Goal: Information Seeking & Learning: Learn about a topic

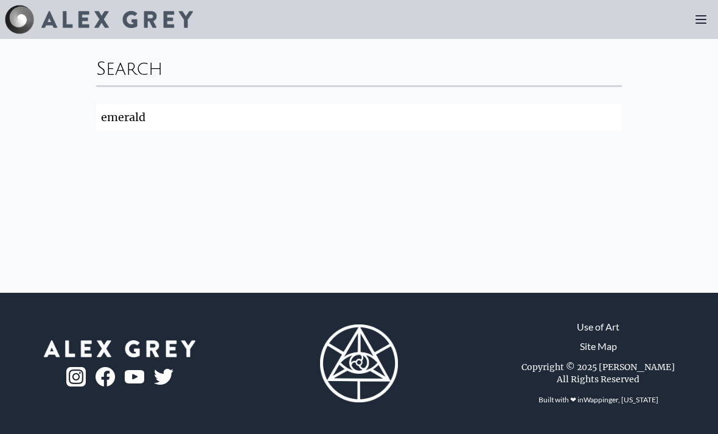
click at [690, 30] on div at bounding box center [701, 19] width 24 height 24
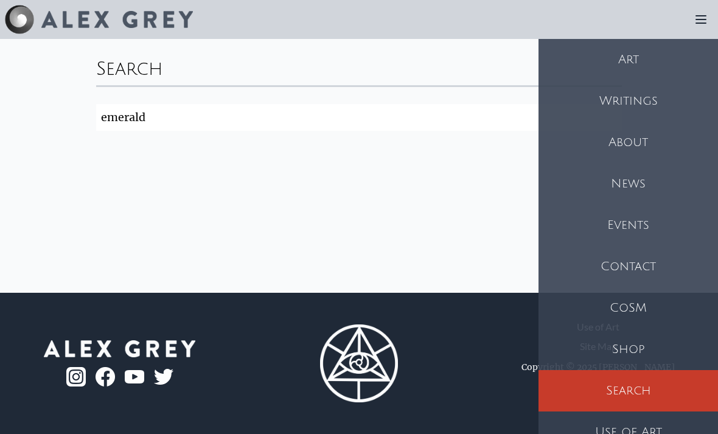
click at [639, 63] on div "Art" at bounding box center [627, 59] width 179 height 41
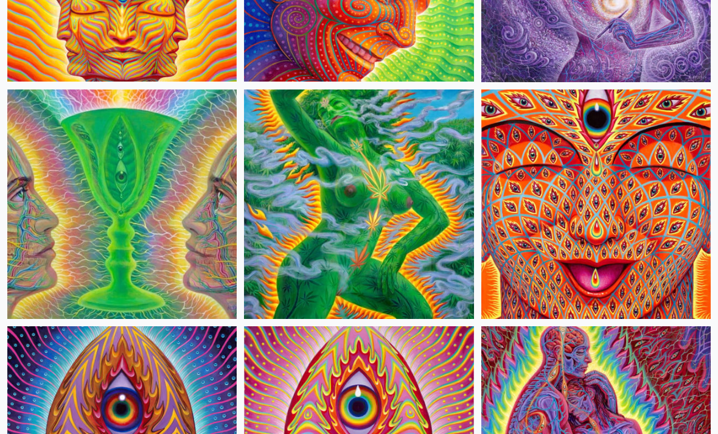
scroll to position [3834, 0]
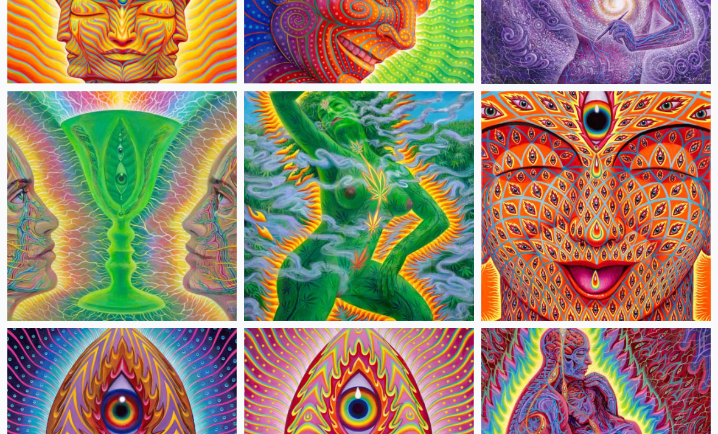
click at [52, 192] on img at bounding box center [121, 205] width 229 height 229
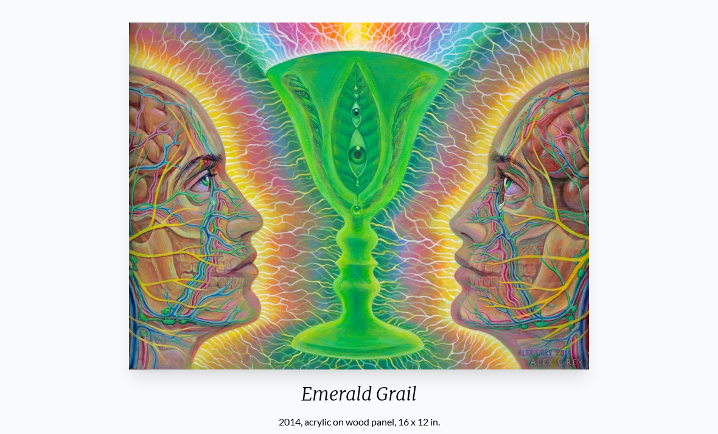
scroll to position [69, 0]
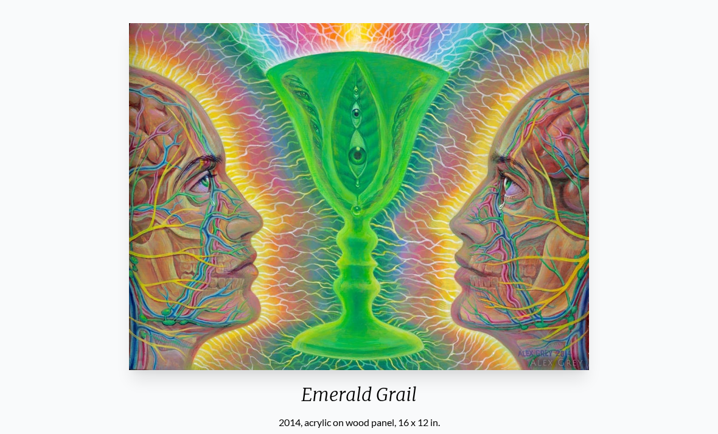
click at [167, 302] on img "24 / 35" at bounding box center [359, 196] width 460 height 347
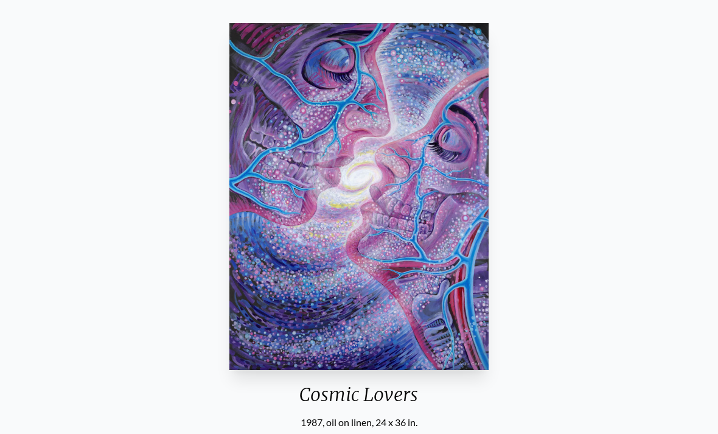
click at [465, 316] on img "23 / 35" at bounding box center [359, 196] width 260 height 347
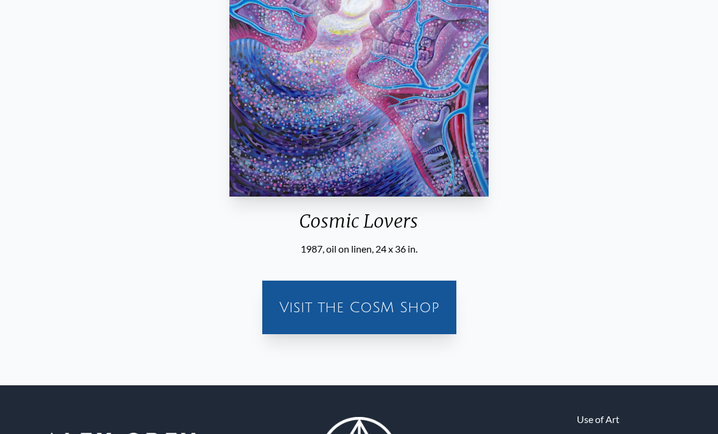
scroll to position [296, 0]
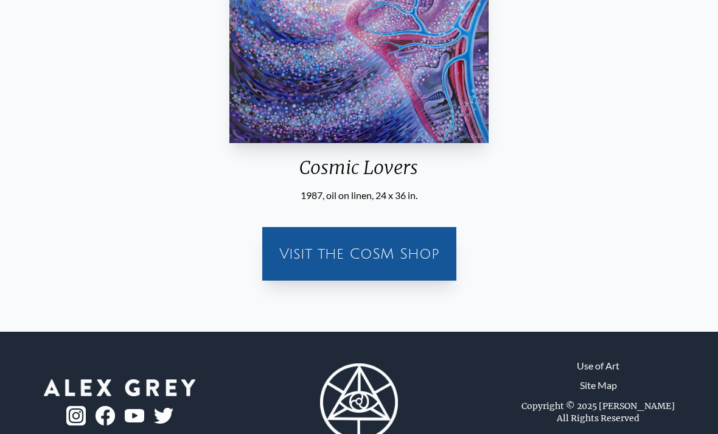
click at [439, 273] on div "Visit the CoSM Shop" at bounding box center [358, 253] width 179 height 39
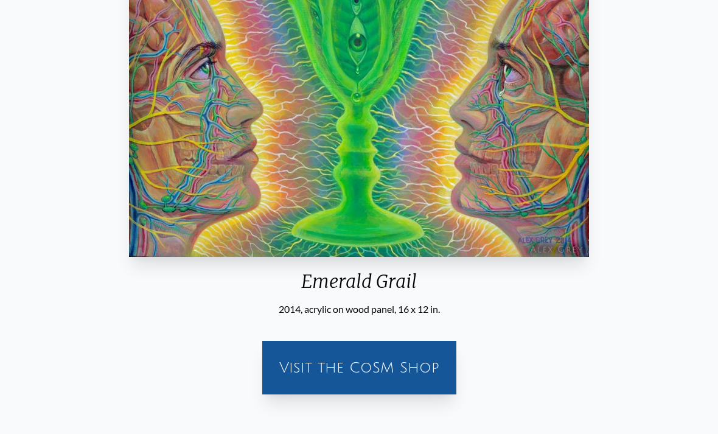
scroll to position [179, 0]
